Goal: Task Accomplishment & Management: Manage account settings

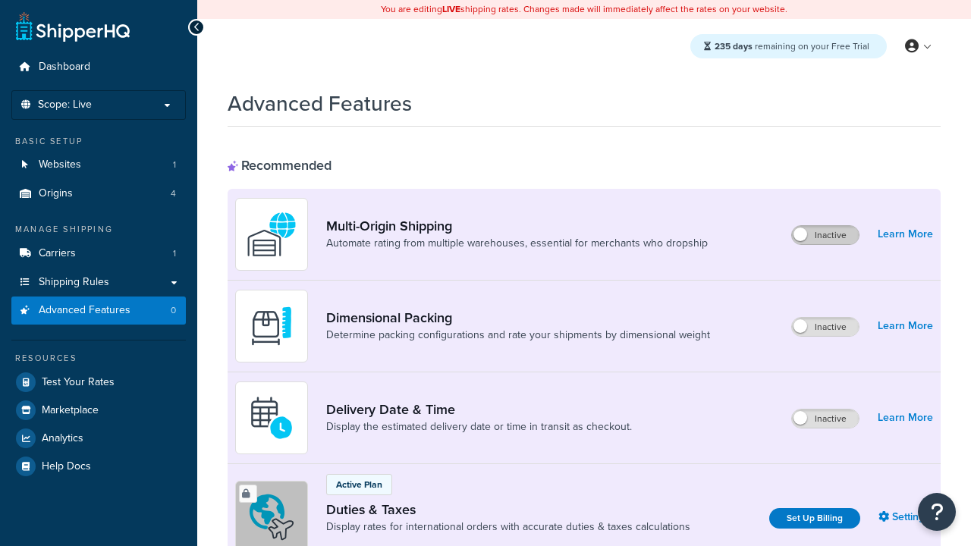
click at [825, 235] on label "Inactive" at bounding box center [825, 235] width 67 height 18
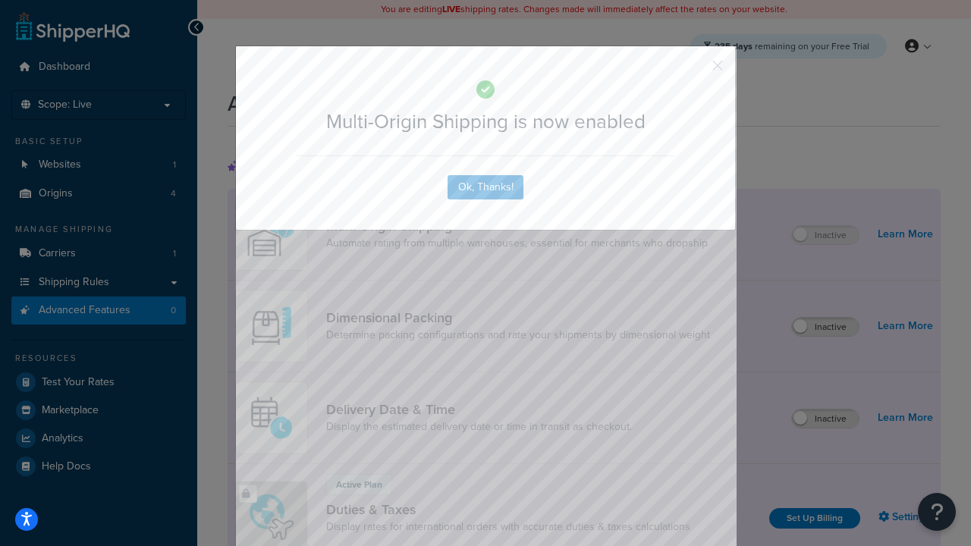
click at [695, 69] on button "button" at bounding box center [695, 71] width 4 height 4
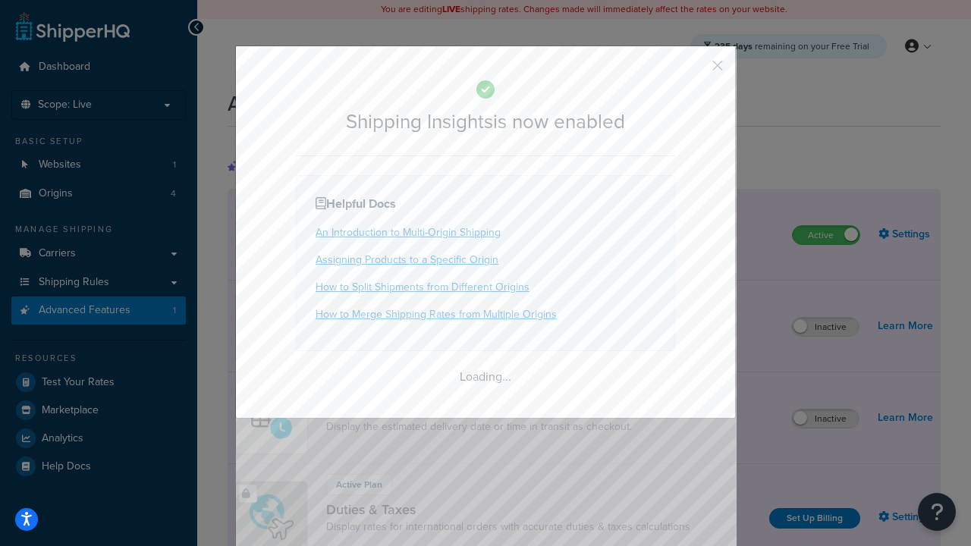
scroll to position [951, 0]
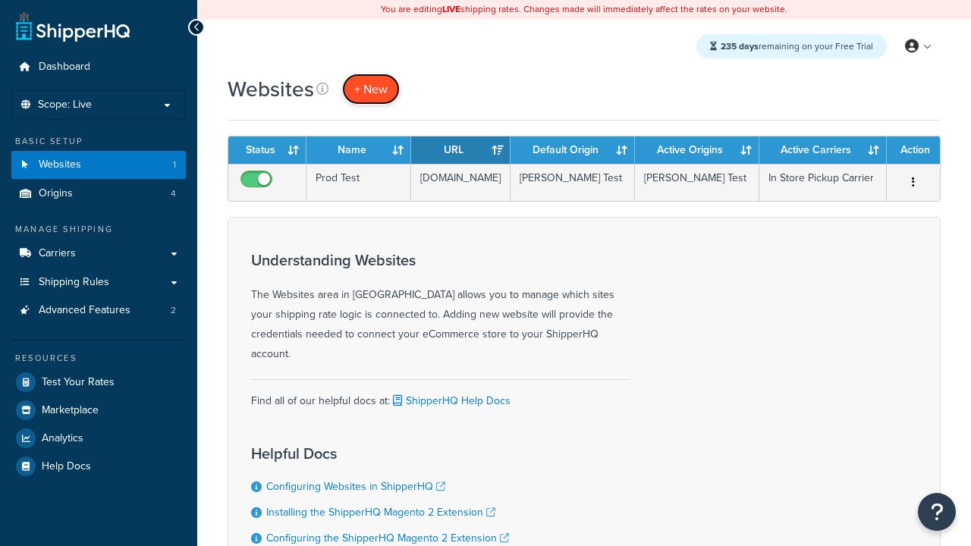
click at [371, 89] on span "+ New" at bounding box center [370, 88] width 33 height 17
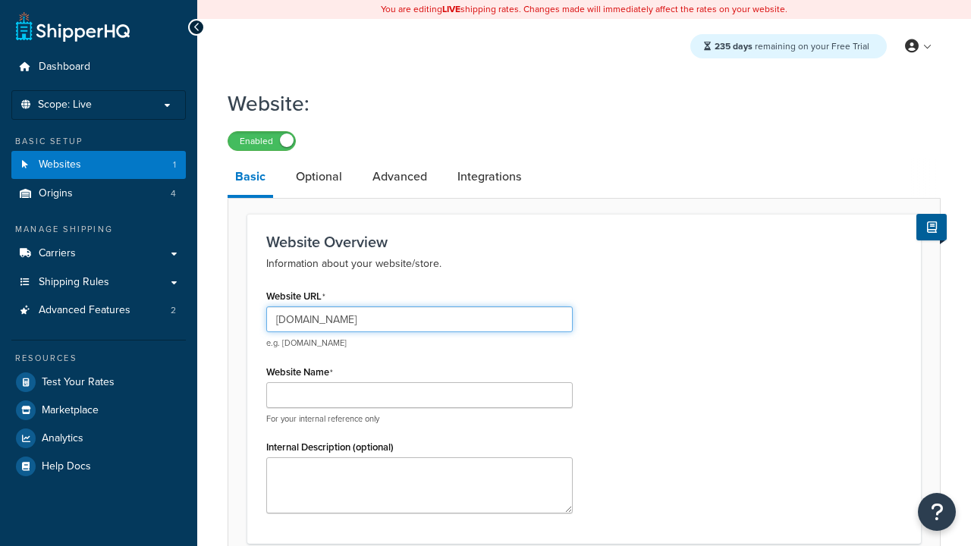
type input "[DOMAIN_NAME]"
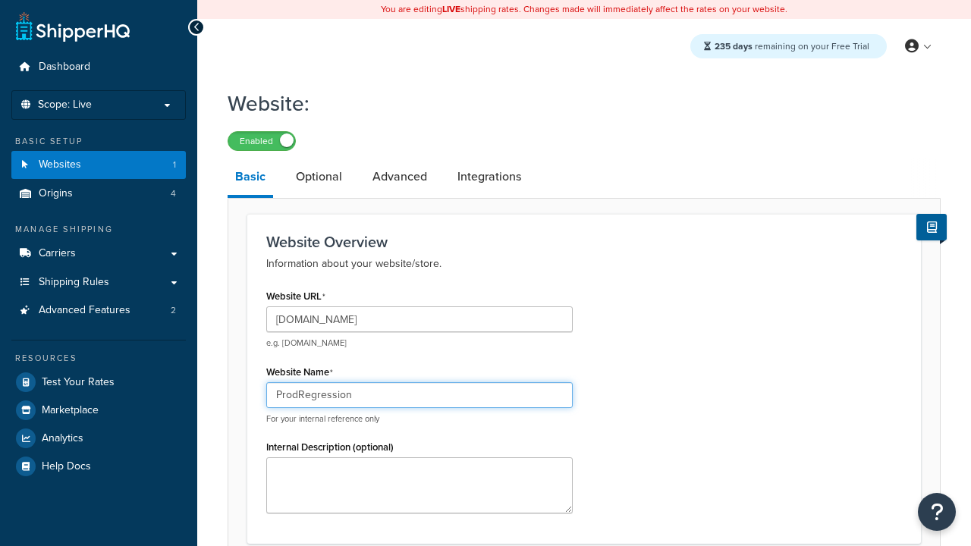
type input "ProdRegression"
